Goal: Task Accomplishment & Management: Manage account settings

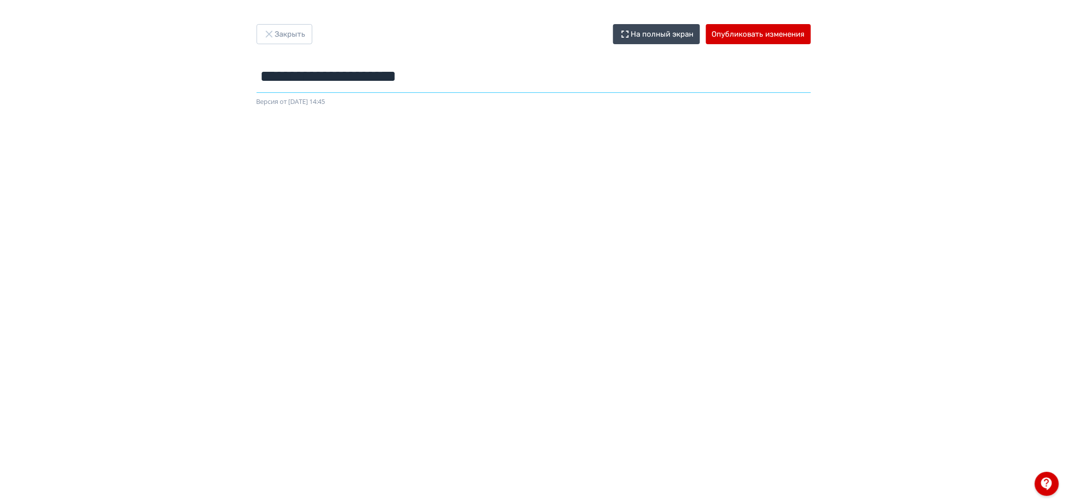
drag, startPoint x: 474, startPoint y: 80, endPoint x: 213, endPoint y: 81, distance: 261.5
click at [213, 81] on div "**********" at bounding box center [533, 252] width 1067 height 456
type input "********"
click at [783, 34] on button "Опубликовать изменения" at bounding box center [758, 34] width 105 height 20
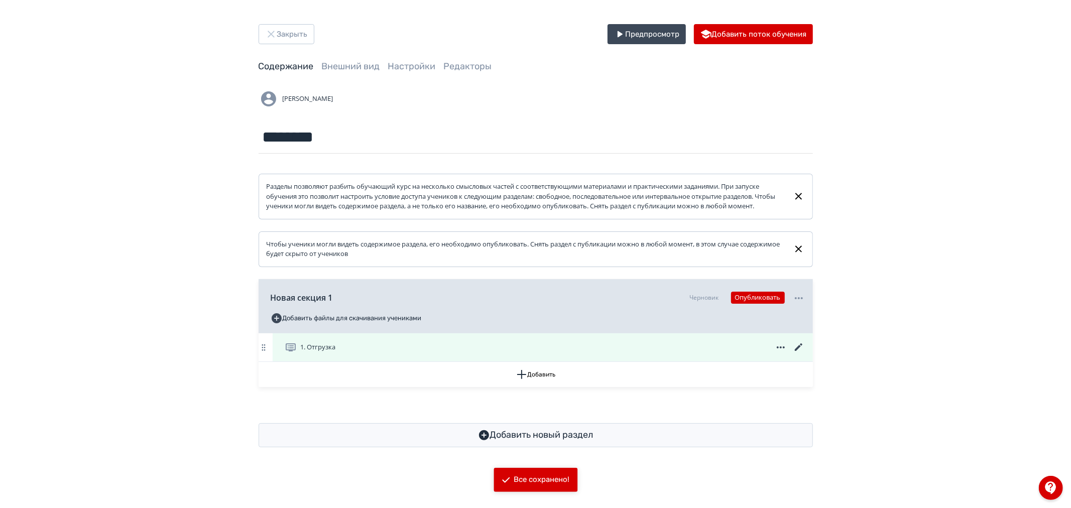
click at [798, 351] on icon at bounding box center [798, 347] width 8 height 8
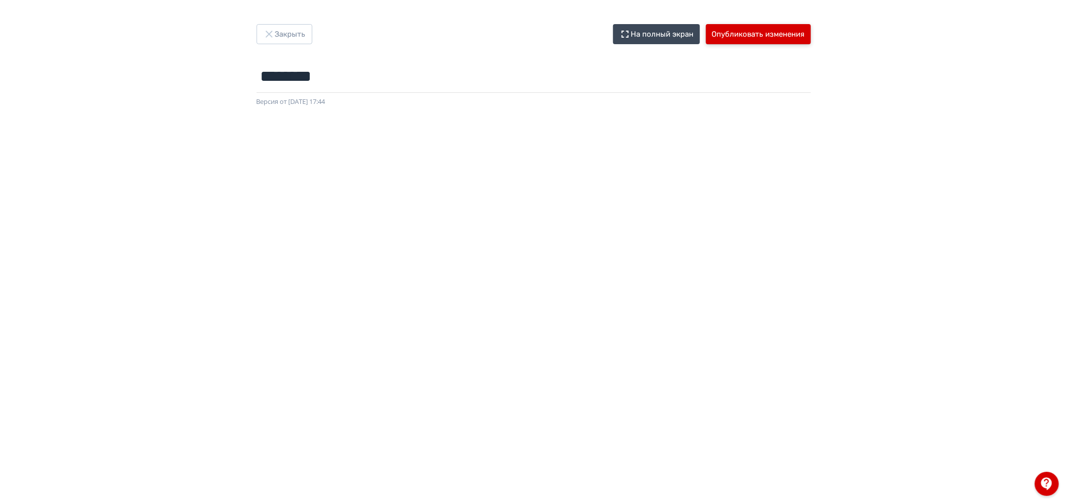
click at [740, 32] on button "Опубликовать изменения" at bounding box center [758, 34] width 105 height 20
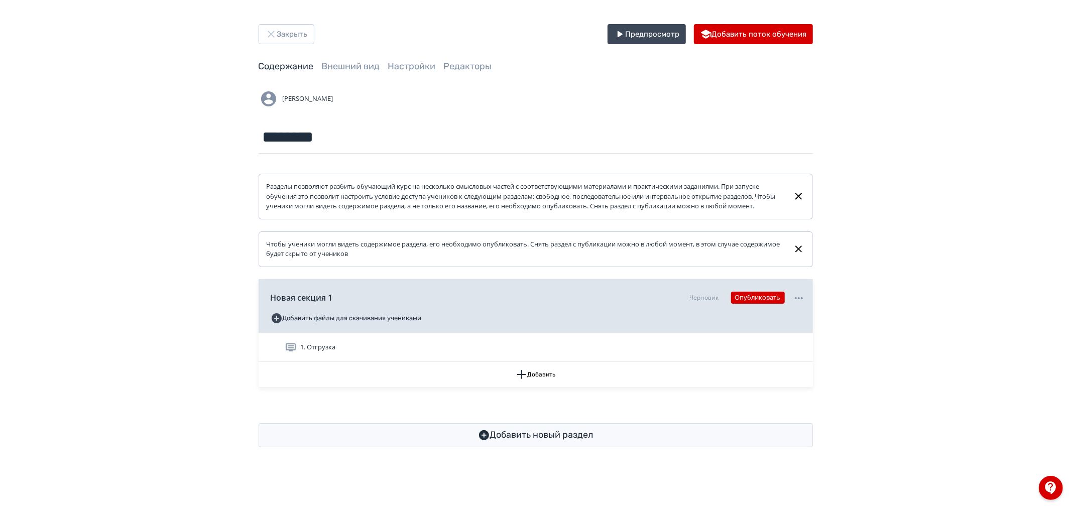
click at [323, 91] on div "[PERSON_NAME]" at bounding box center [535, 99] width 554 height 20
click at [300, 26] on button "Закрыть" at bounding box center [286, 34] width 56 height 20
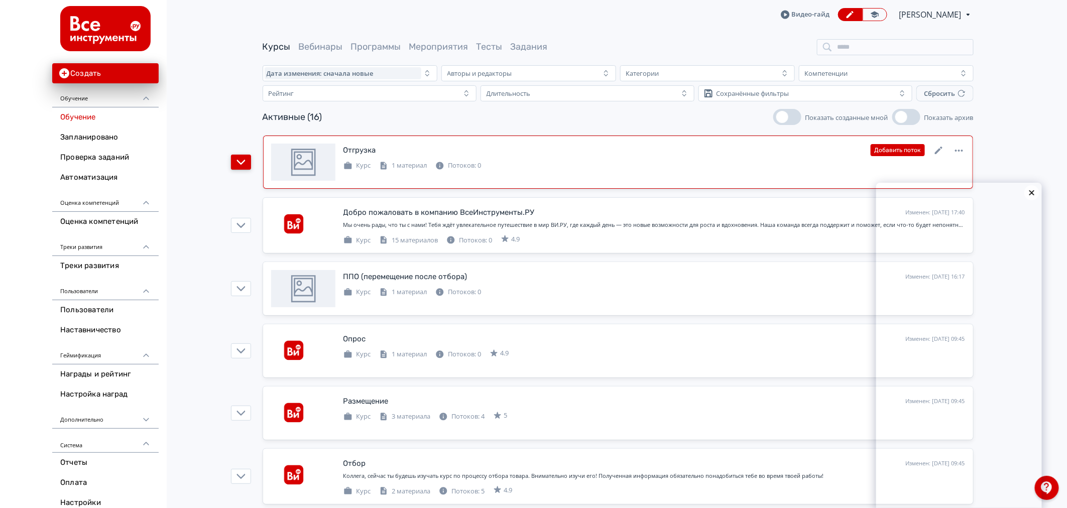
click at [234, 158] on button "button" at bounding box center [241, 162] width 20 height 15
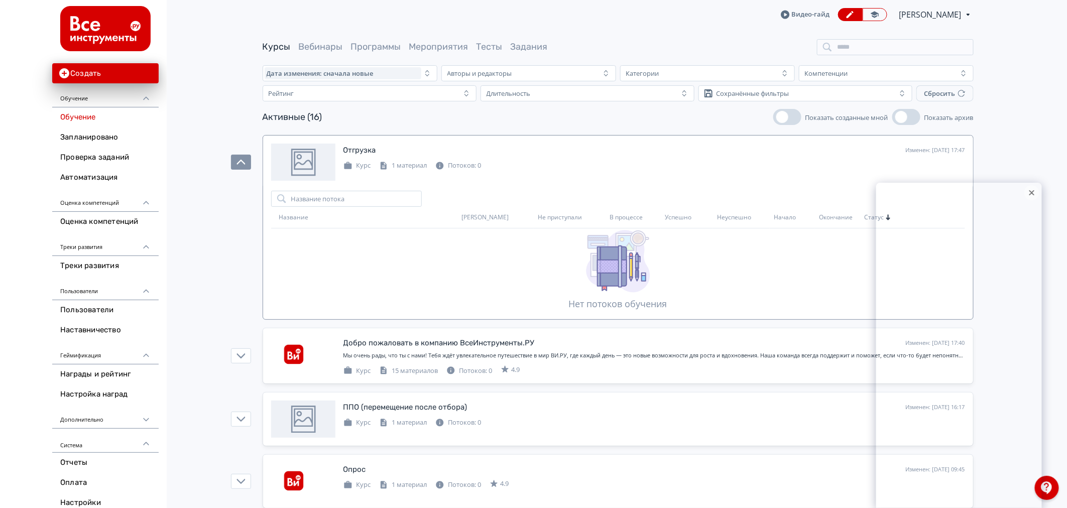
click at [1030, 189] on div at bounding box center [1031, 192] width 15 height 15
click at [915, 147] on button "Добавить поток" at bounding box center [897, 150] width 54 height 12
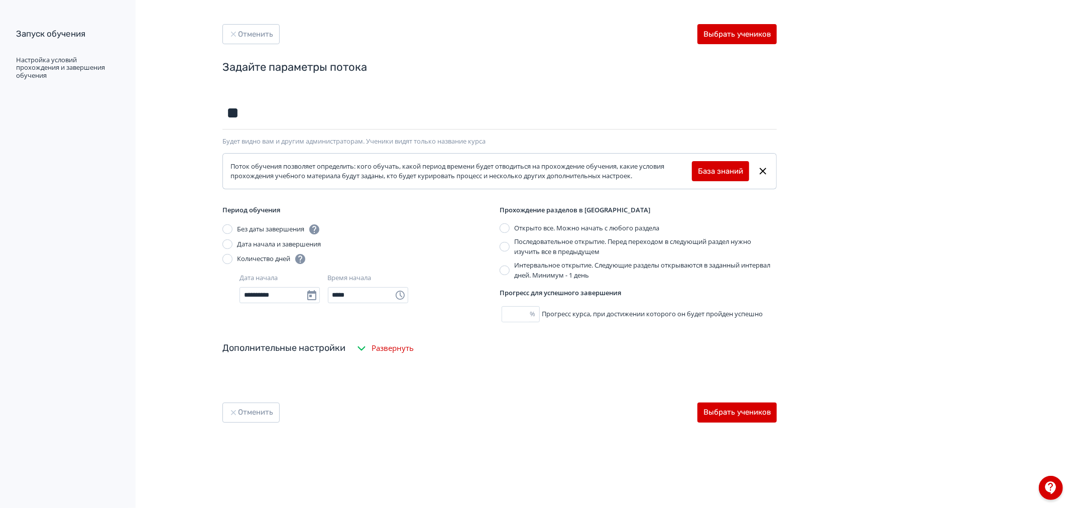
type input "**********"
click at [743, 410] on button "Выбрать учеников" at bounding box center [736, 413] width 79 height 20
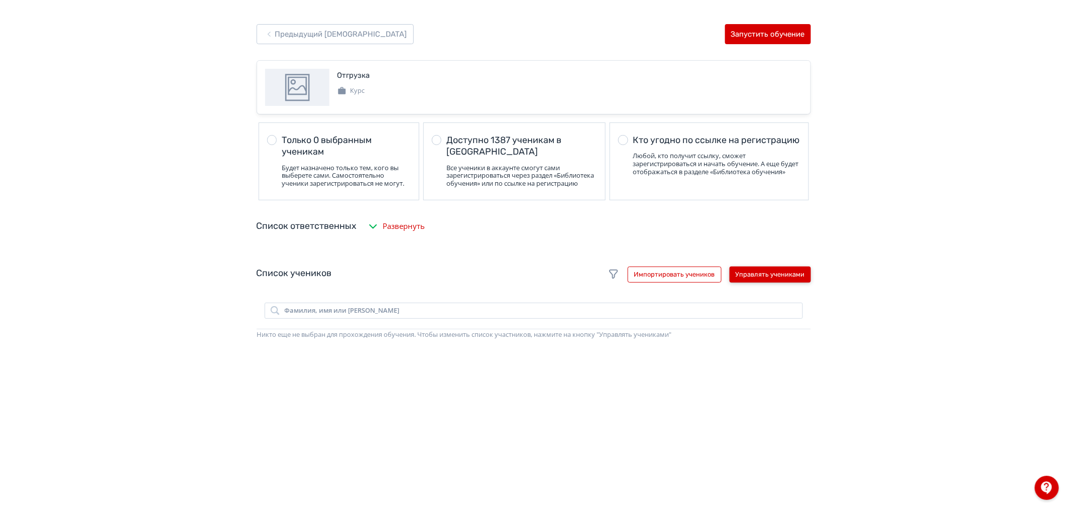
click at [785, 282] on button "Управлять учениками" at bounding box center [769, 275] width 81 height 16
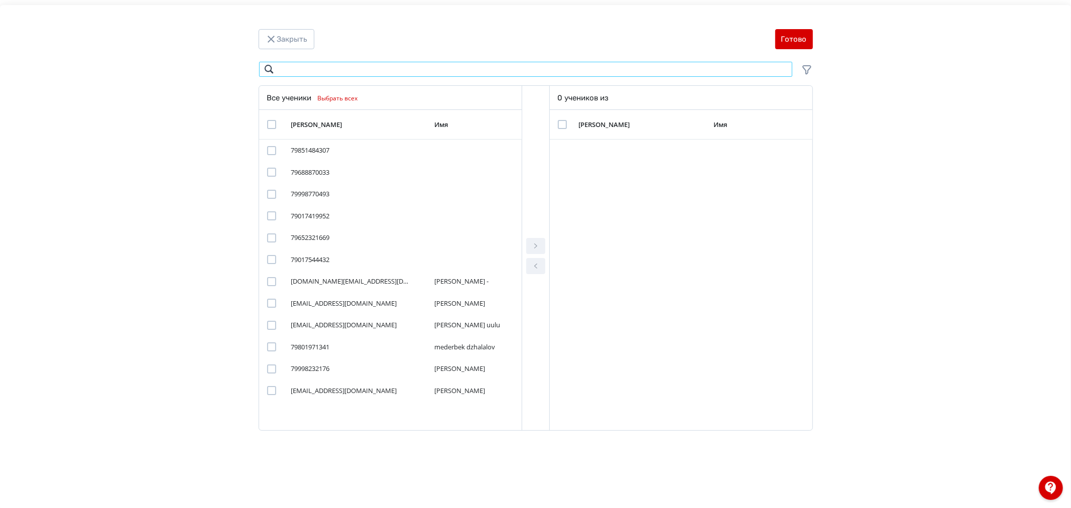
click at [371, 66] on input "Modal" at bounding box center [525, 69] width 534 height 16
click at [298, 39] on button "Закрыть" at bounding box center [286, 39] width 56 height 20
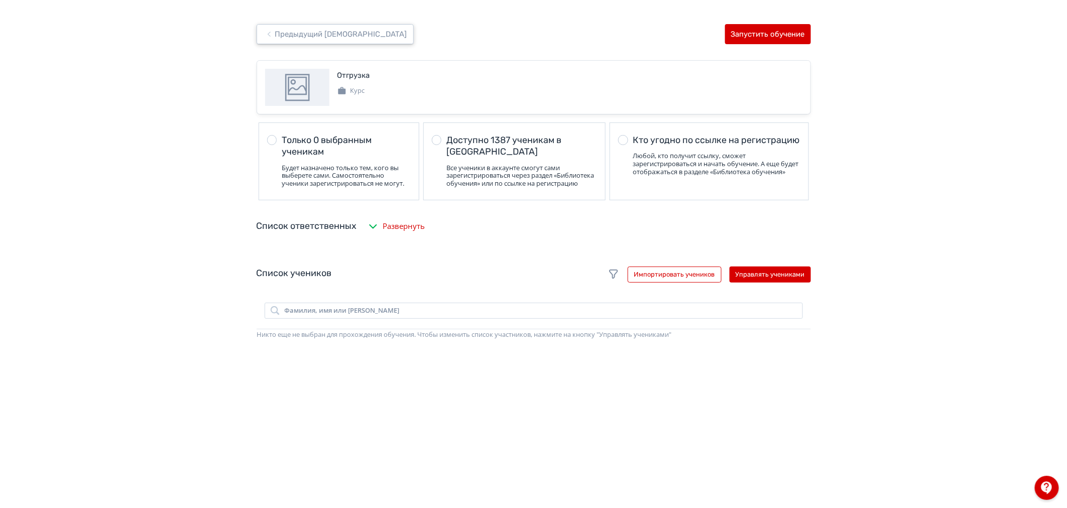
click at [300, 40] on button "Предыдущий [DEMOGRAPHIC_DATA]" at bounding box center [334, 34] width 157 height 20
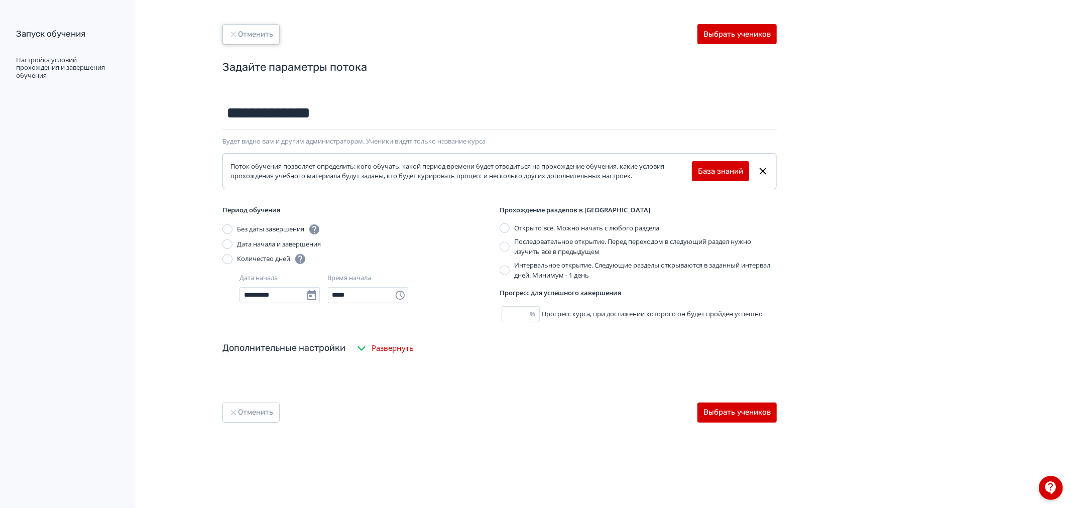
click at [223, 36] on button "Отменить" at bounding box center [250, 34] width 57 height 20
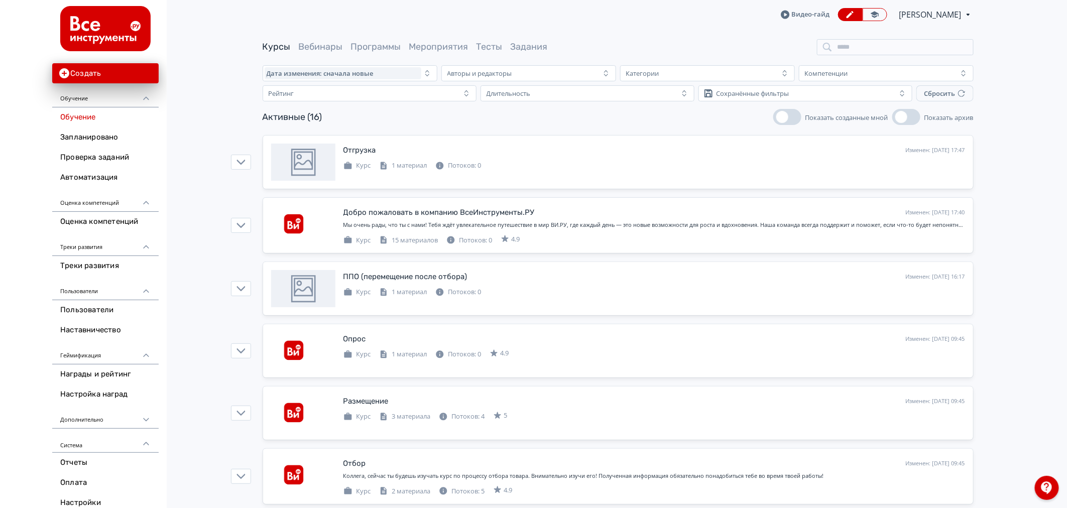
click at [98, 117] on link "Обучение" at bounding box center [105, 117] width 106 height 20
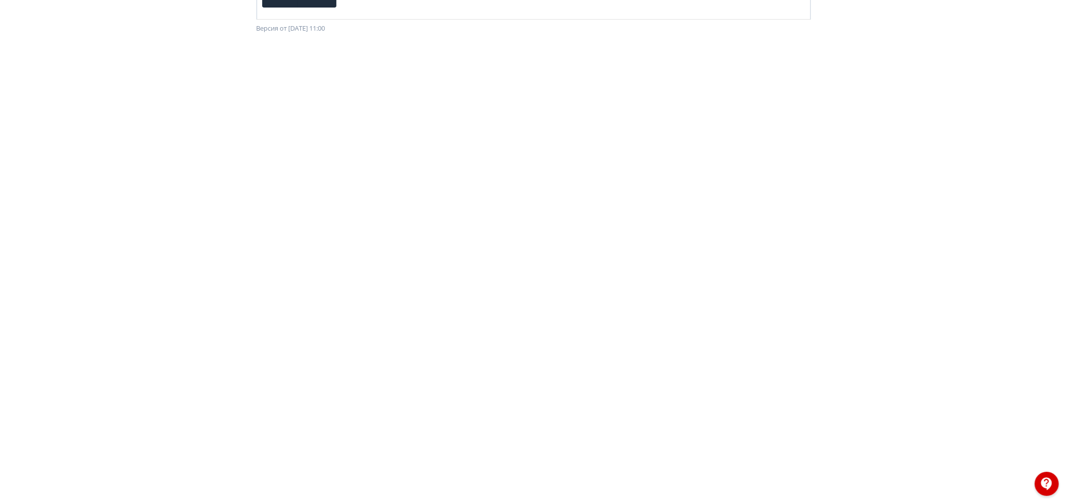
scroll to position [74, 0]
